Goal: Transaction & Acquisition: Download file/media

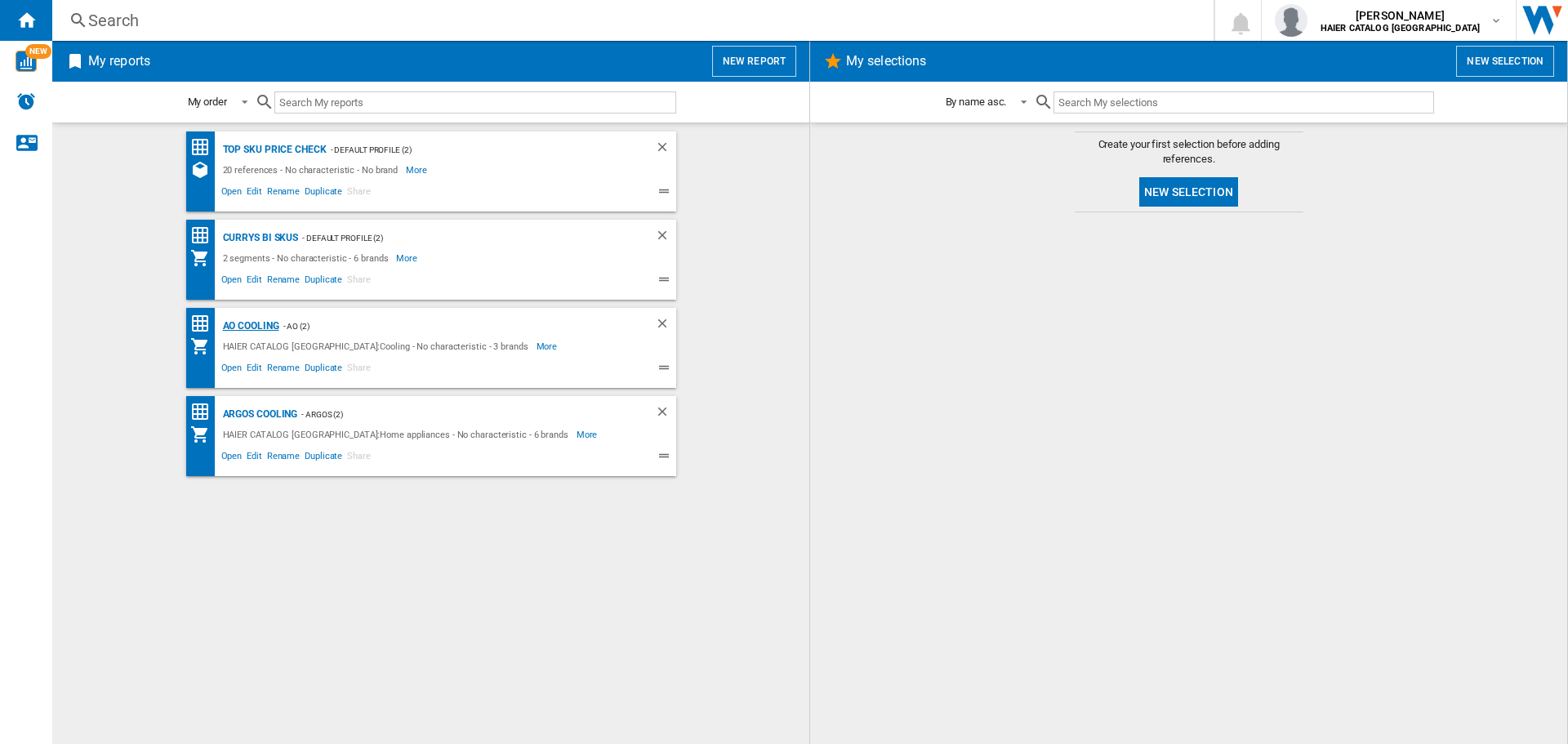
click at [255, 322] on div "AO Cooling" at bounding box center [249, 326] width 60 height 21
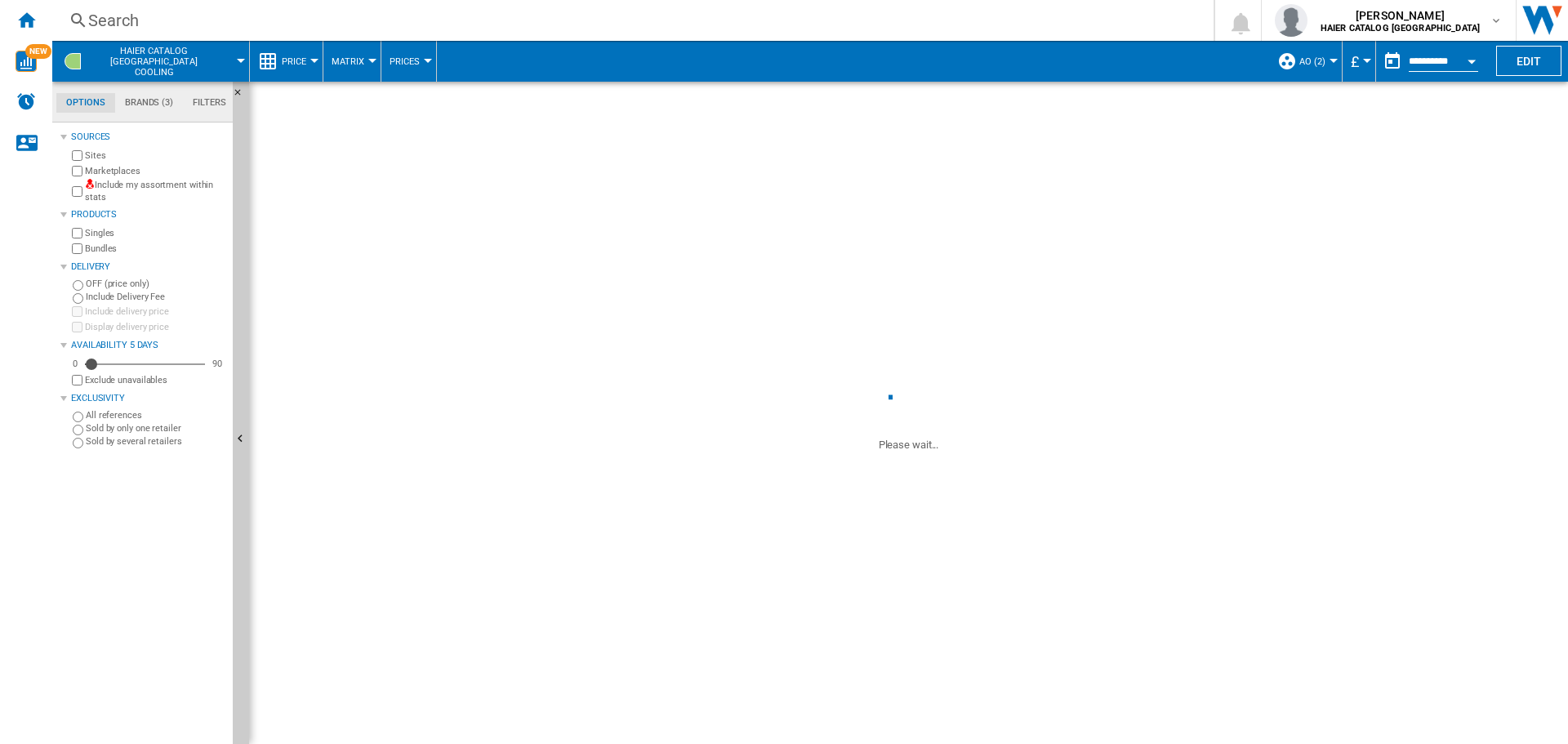
click at [286, 52] on button "Price" at bounding box center [298, 60] width 33 height 40
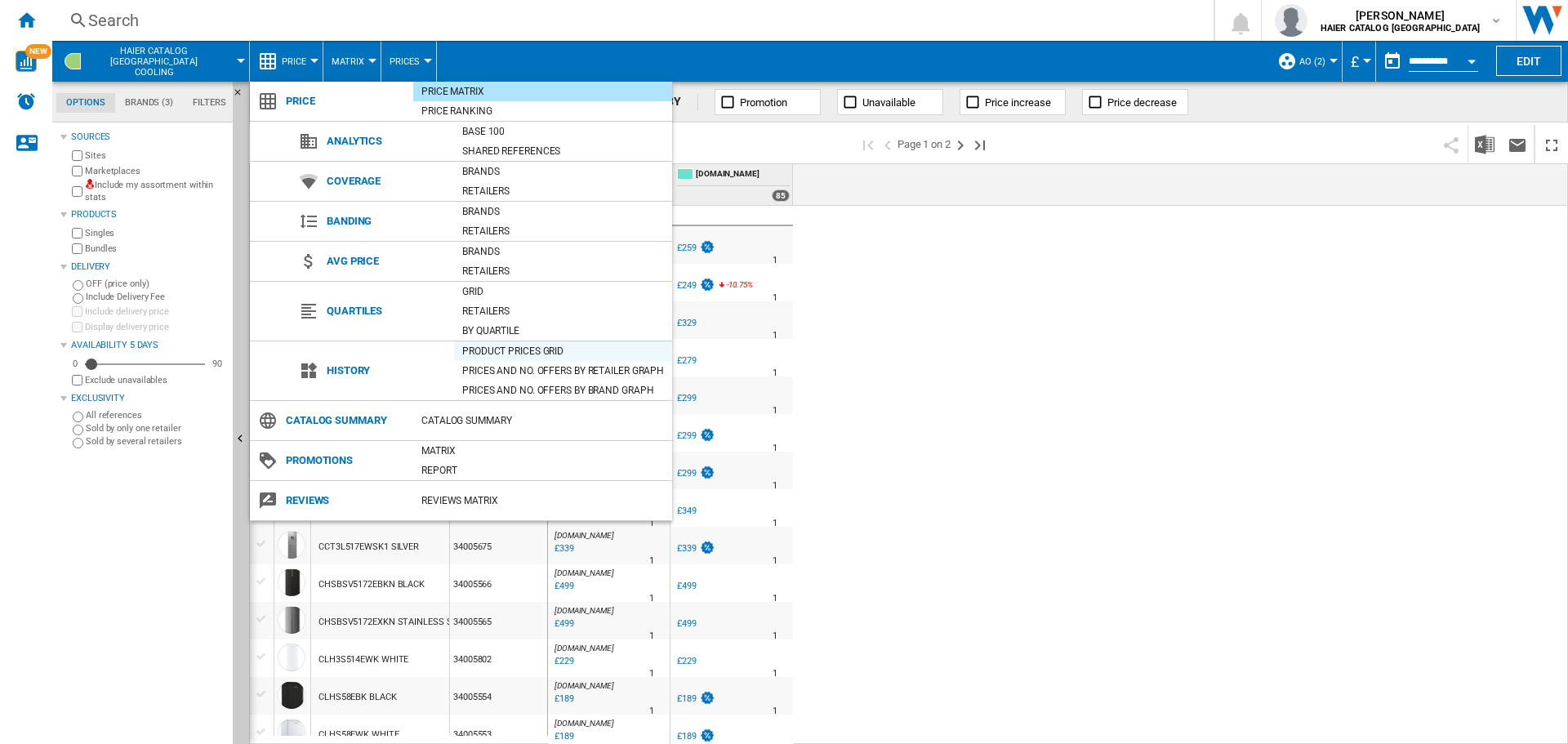
click at [478, 351] on div "Product prices grid" at bounding box center [562, 351] width 218 height 17
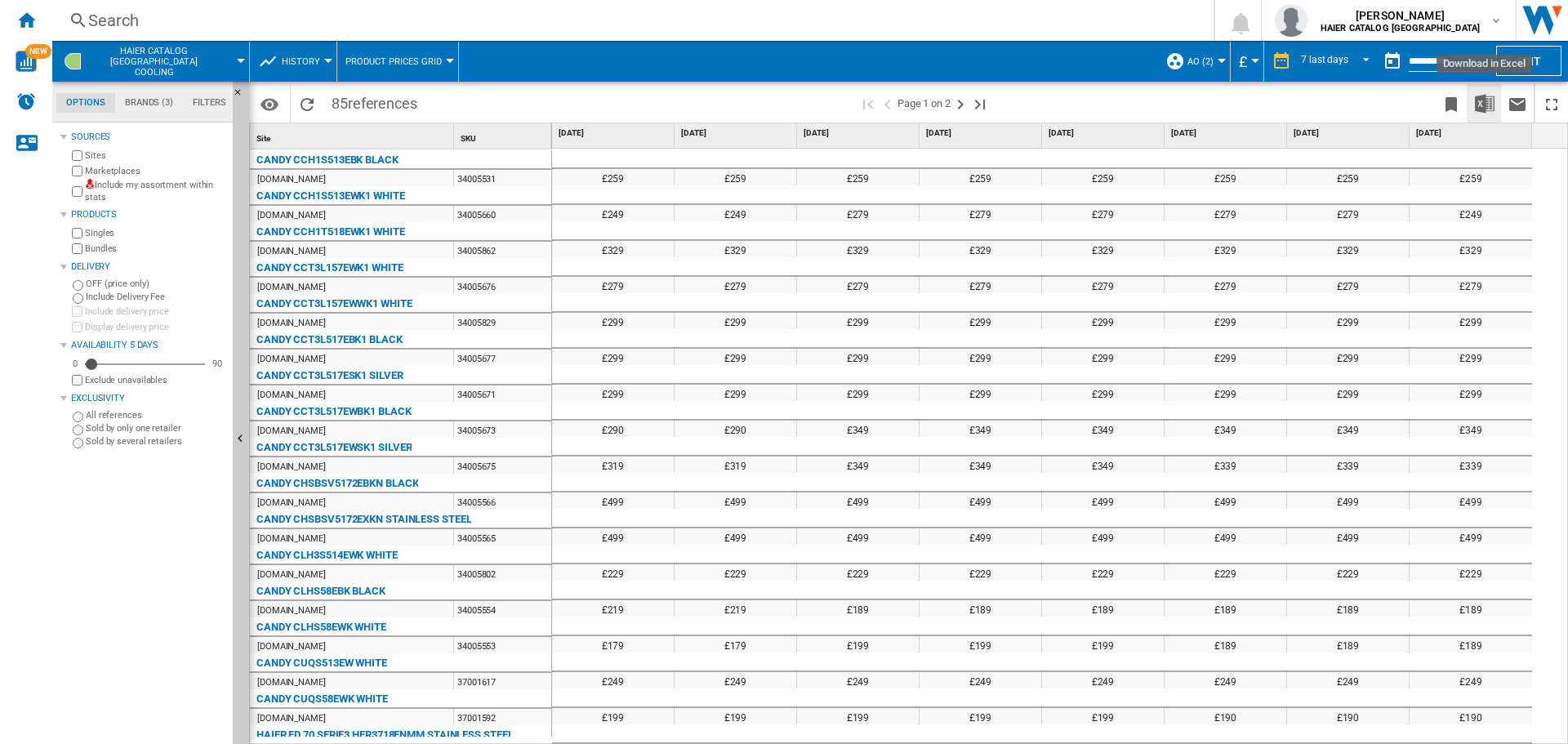
click at [1490, 107] on img "Download in Excel" at bounding box center [1485, 104] width 20 height 20
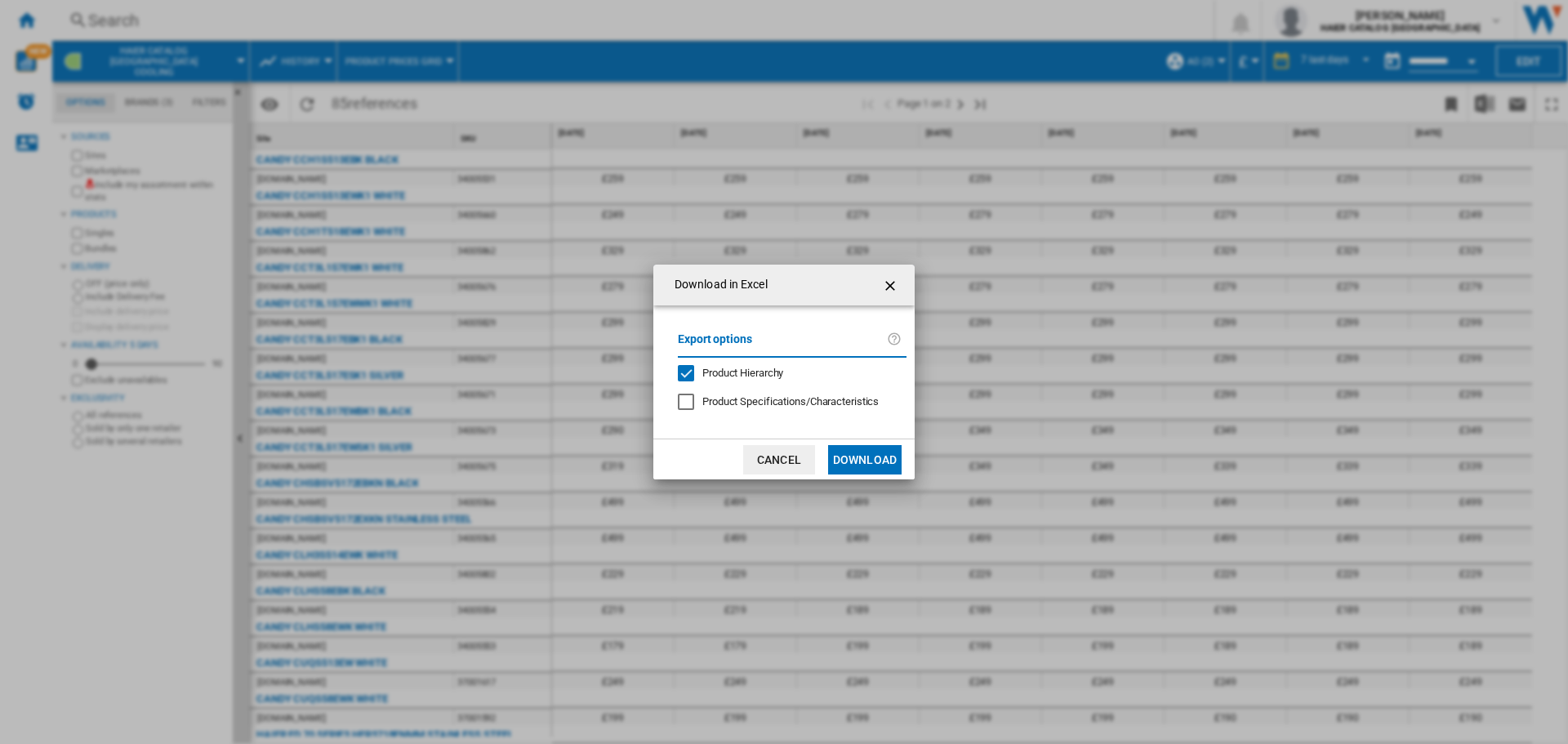
click at [885, 449] on button "Download" at bounding box center [864, 460] width 73 height 30
